Goal: Information Seeking & Learning: Learn about a topic

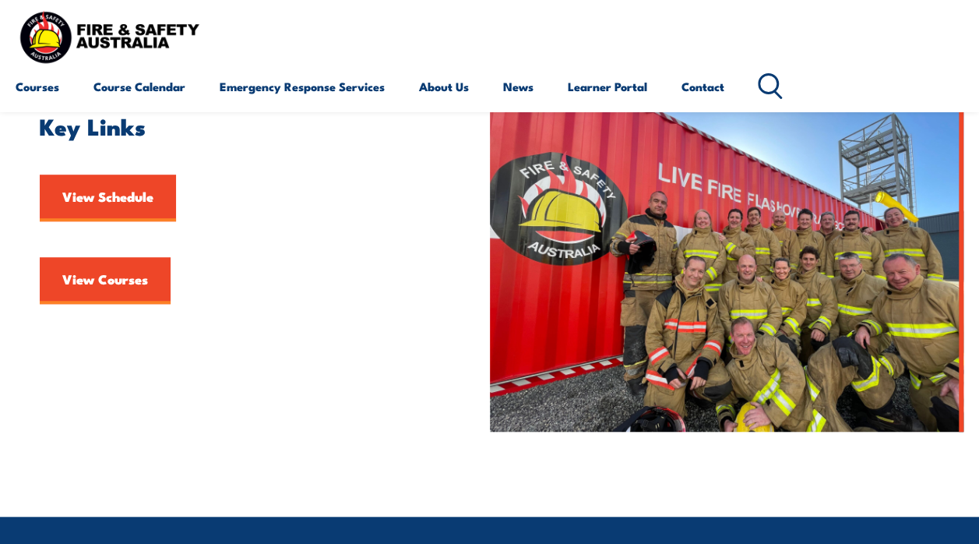
scroll to position [389, 0]
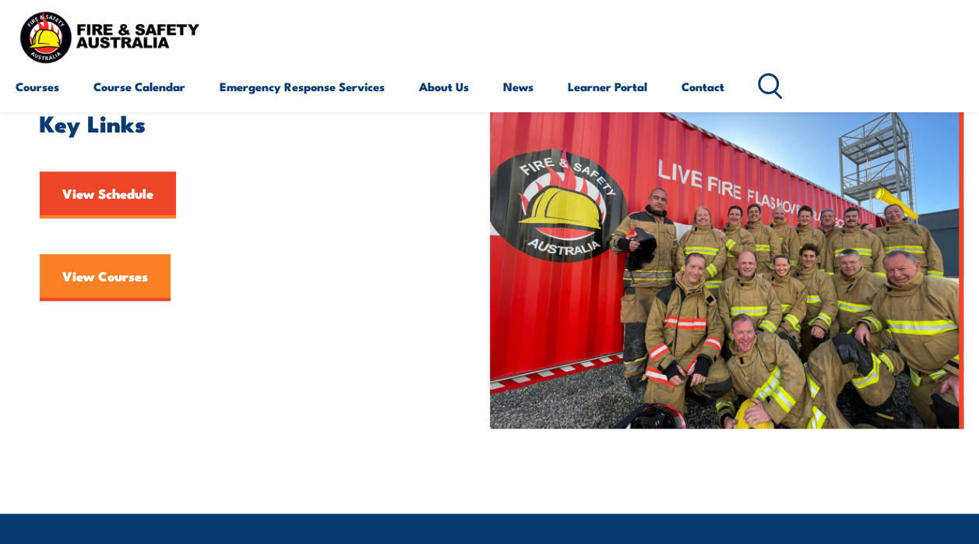
click at [139, 294] on link "View Courses" at bounding box center [105, 277] width 131 height 47
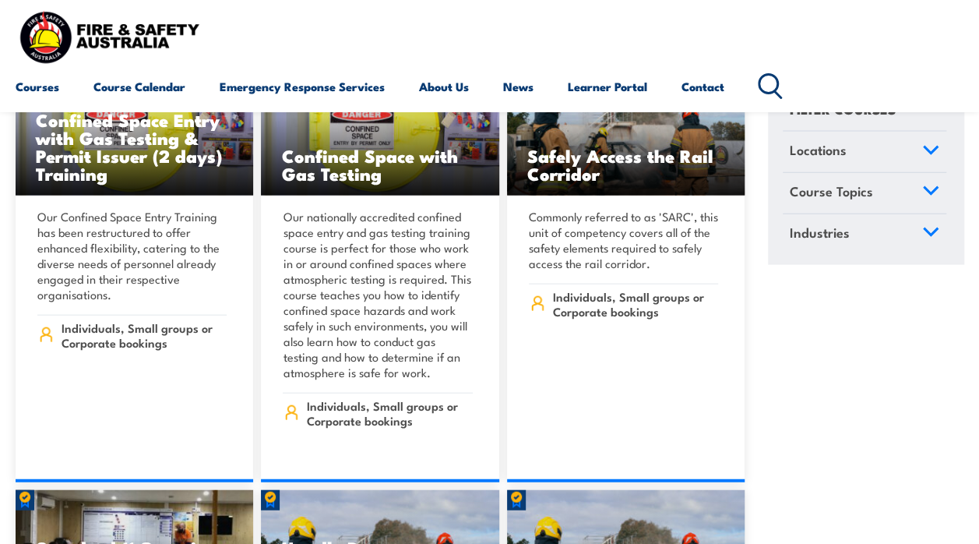
scroll to position [1947, 0]
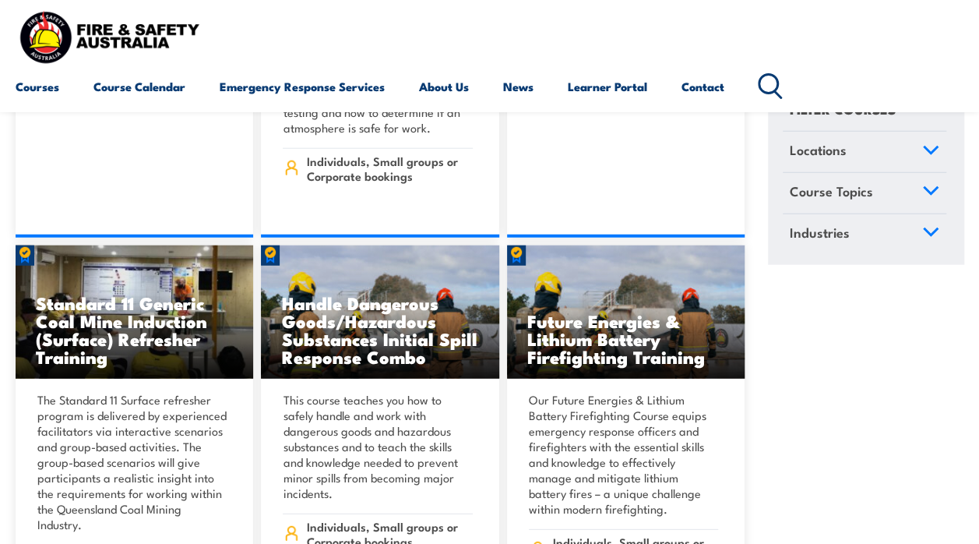
click at [777, 88] on icon at bounding box center [770, 86] width 25 height 26
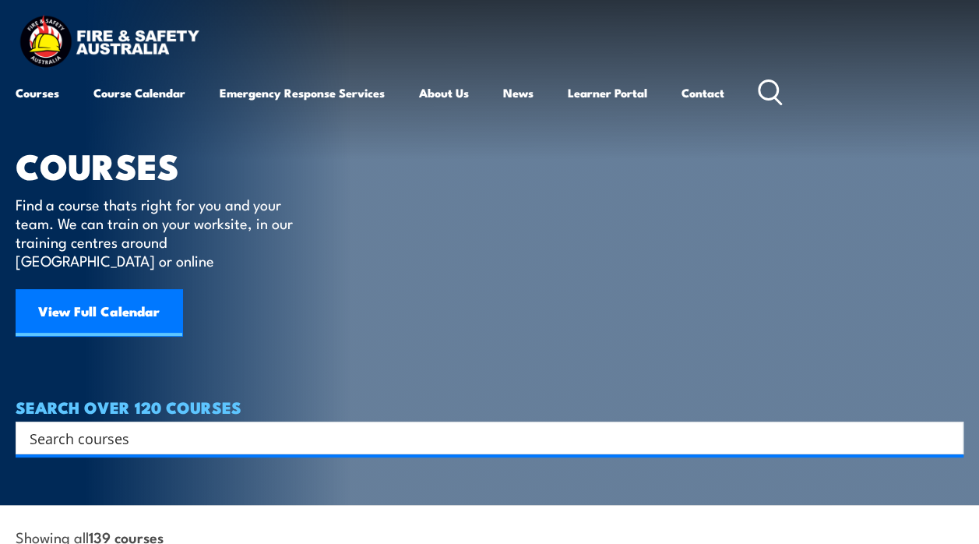
click at [281, 426] on input "Search input" at bounding box center [480, 437] width 900 height 23
type input "fire technician"
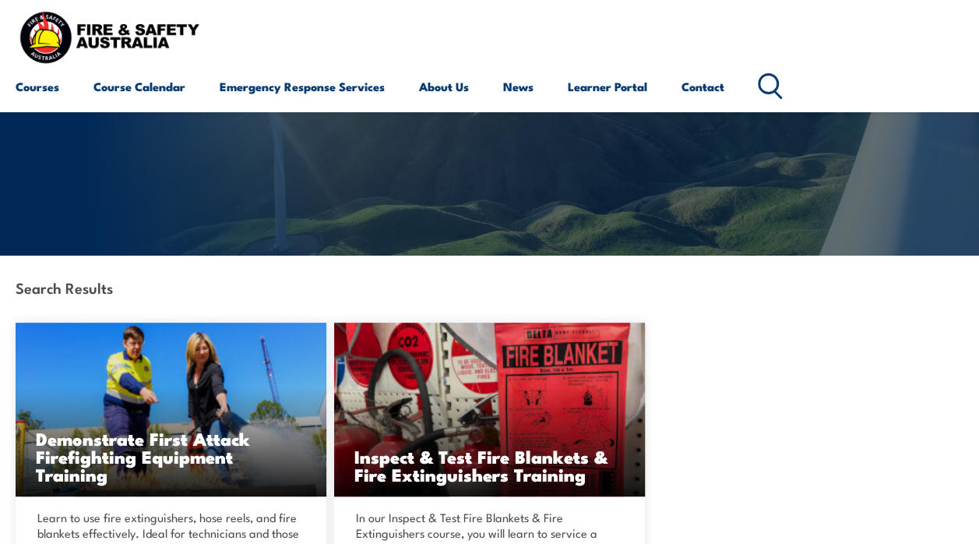
scroll to position [312, 0]
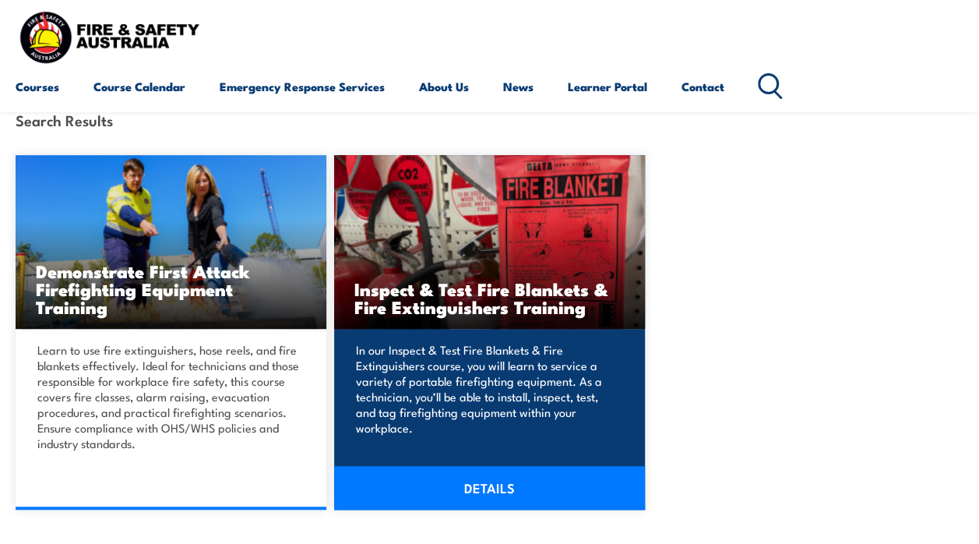
click at [461, 494] on link "DETAILS" at bounding box center [489, 488] width 311 height 44
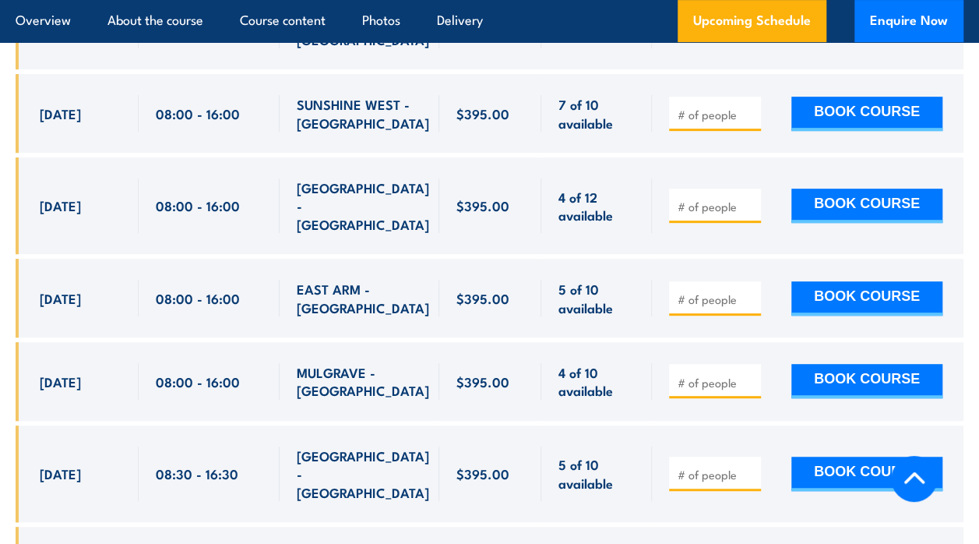
scroll to position [2804, 0]
